Goal: Check status: Check status

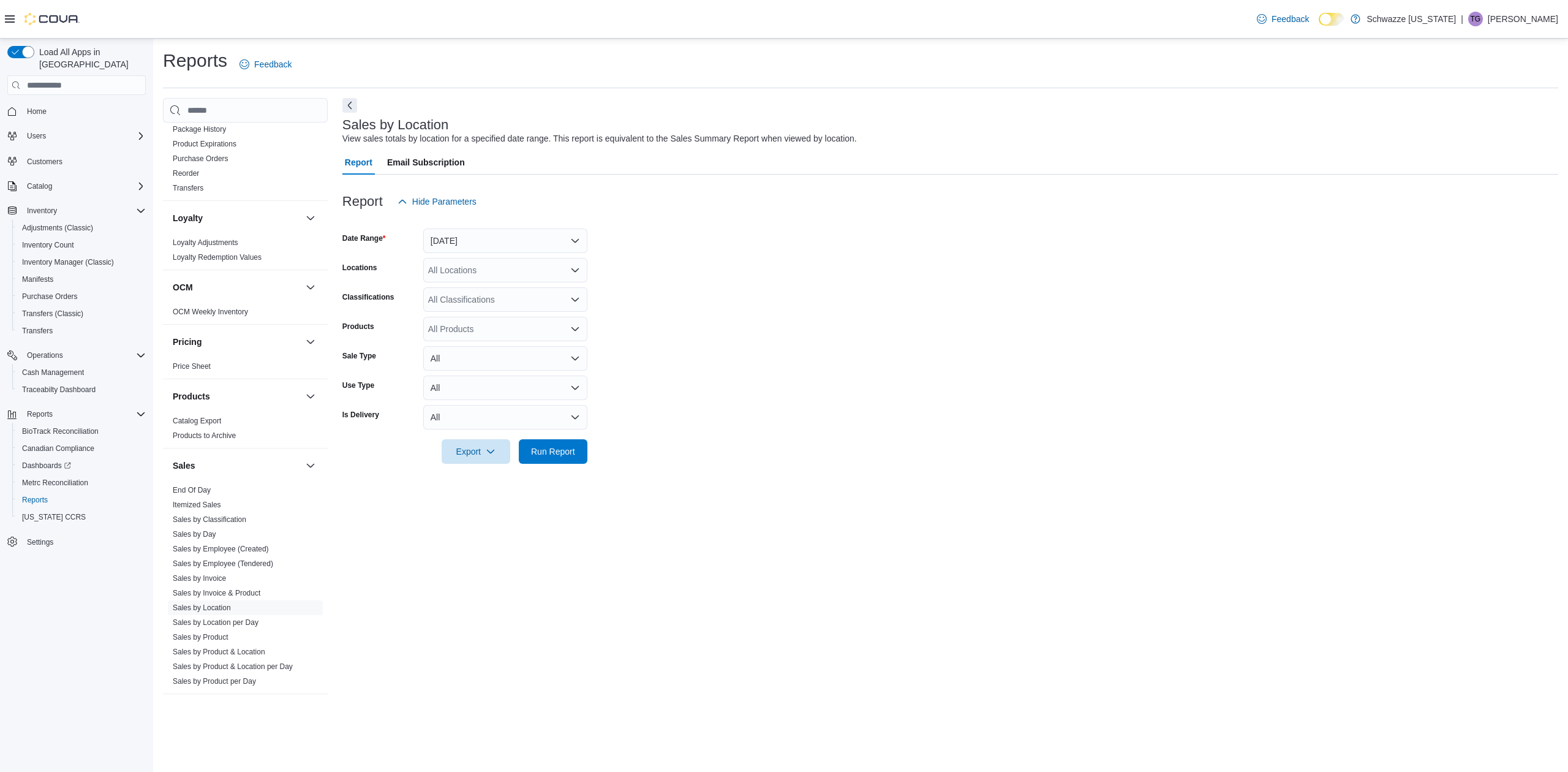
scroll to position [559, 0]
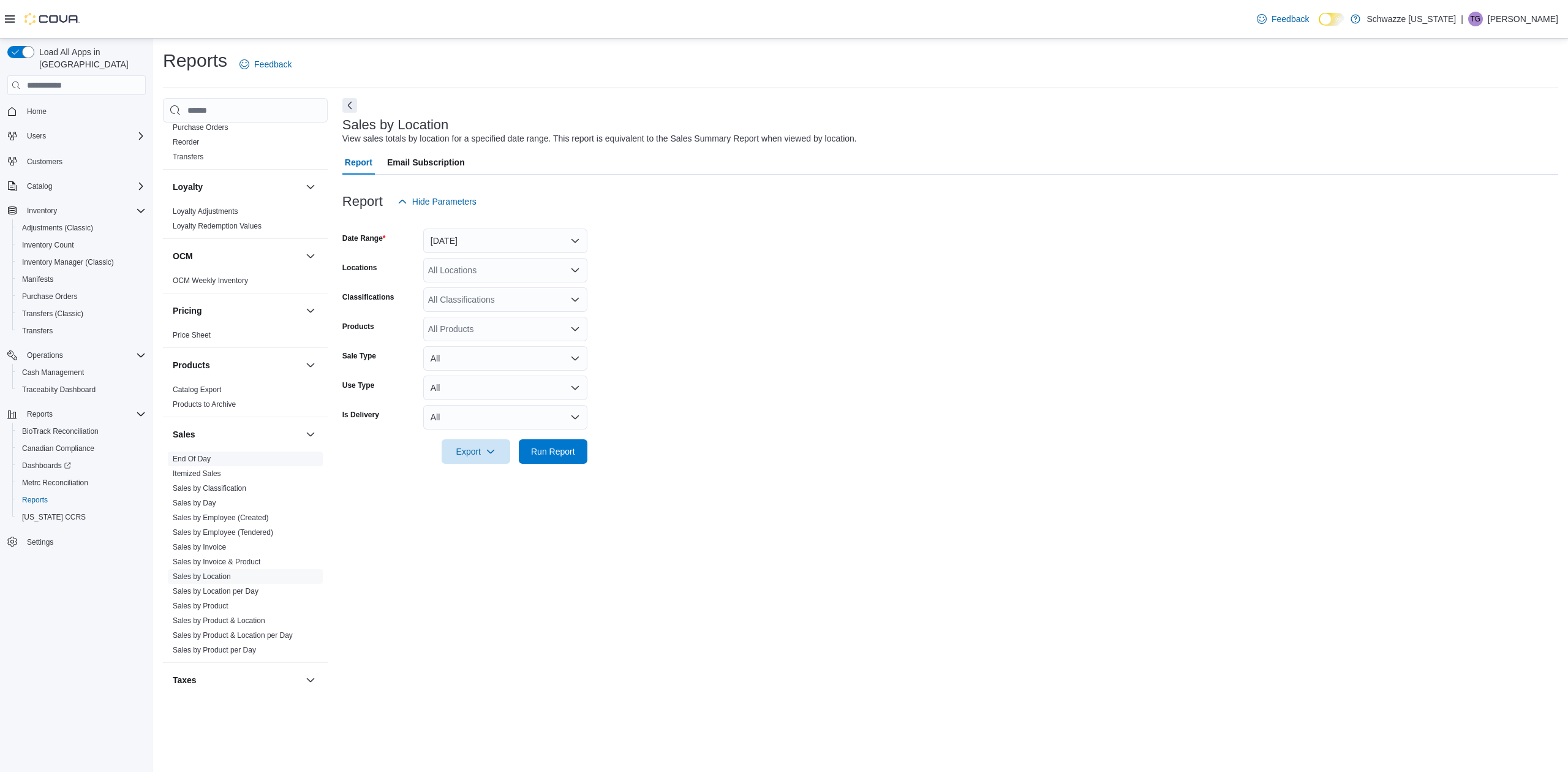
click at [170, 461] on span "End Of Day" at bounding box center [245, 460] width 155 height 15
click at [187, 461] on link "End Of Day" at bounding box center [192, 459] width 38 height 9
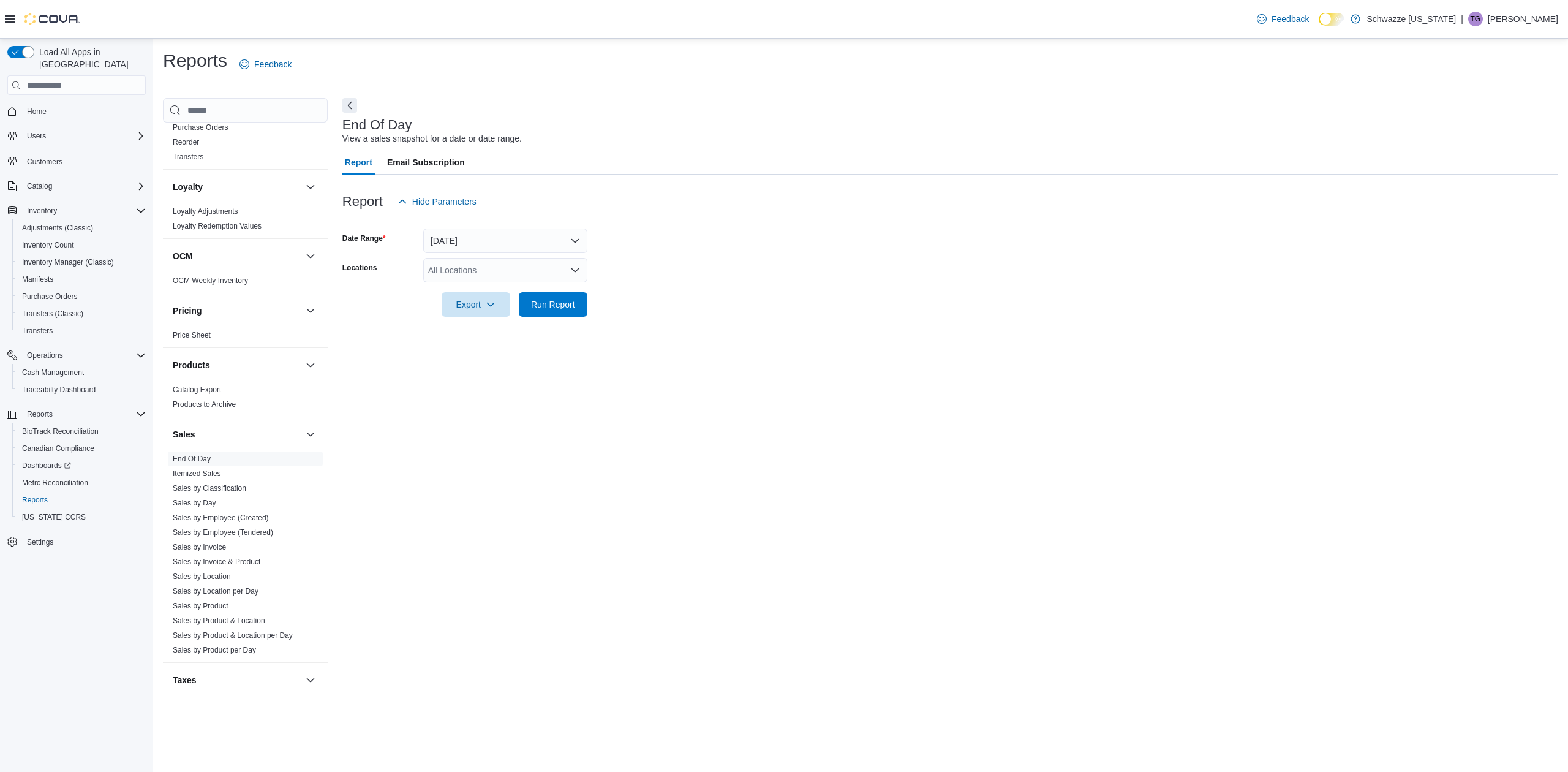
click at [567, 270] on div "All Locations" at bounding box center [505, 270] width 164 height 25
click at [541, 338] on span "SB - NW Denver/Pecos" at bounding box center [500, 334] width 90 height 12
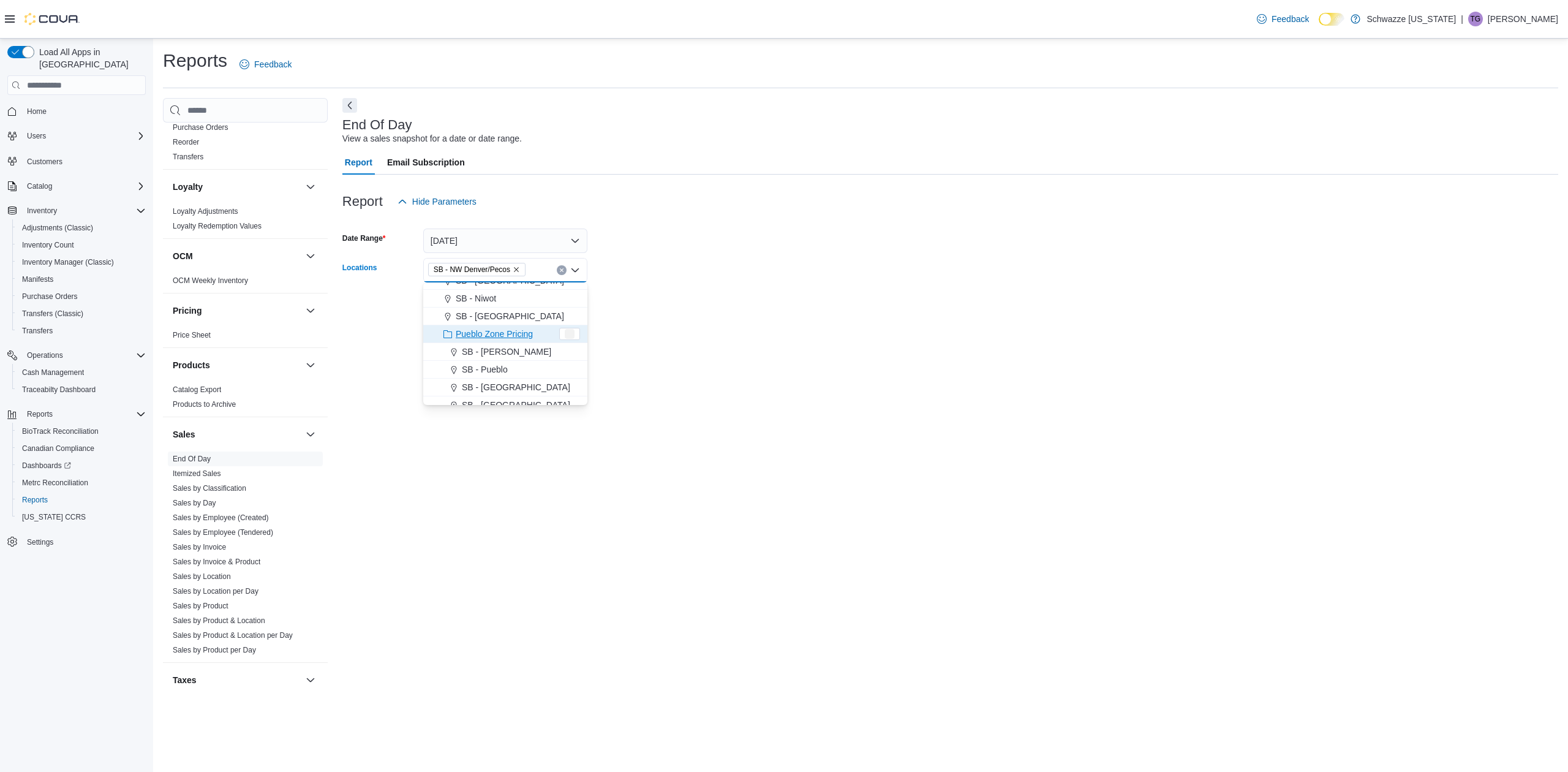
drag, startPoint x: 646, startPoint y: 334, endPoint x: 626, endPoint y: 334, distance: 20.0
click at [643, 334] on div "End Of Day View a sales snapshot for a date or date range. Report Email Subscri…" at bounding box center [950, 399] width 1216 height 604
click at [577, 306] on span "Run Report" at bounding box center [553, 304] width 54 height 25
